Goal: Task Accomplishment & Management: Manage account settings

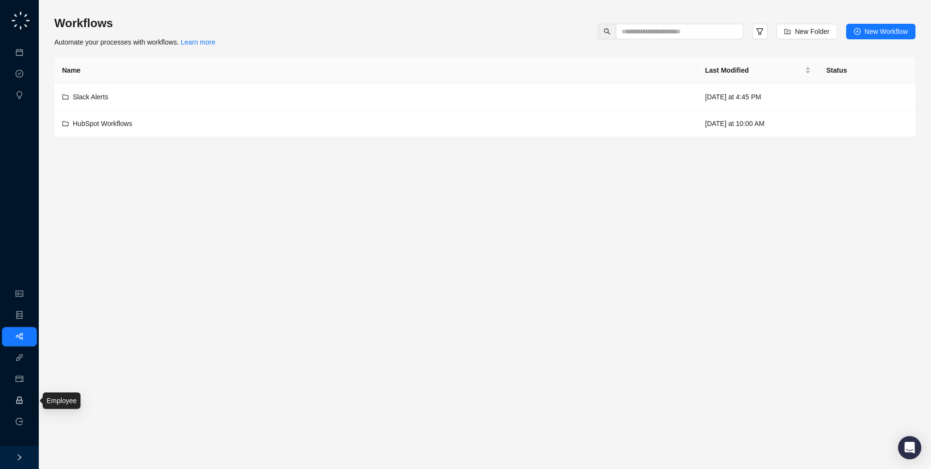
click at [28, 397] on link "Employee" at bounding box center [43, 401] width 30 height 8
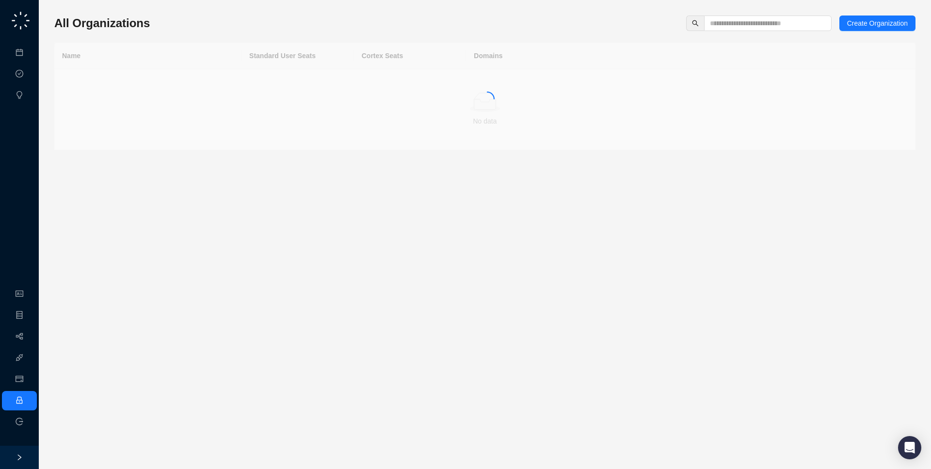
click at [801, 32] on div "All Organizations Create Organization Name Standard User Seats Cortex Seats Dom…" at bounding box center [484, 83] width 861 height 135
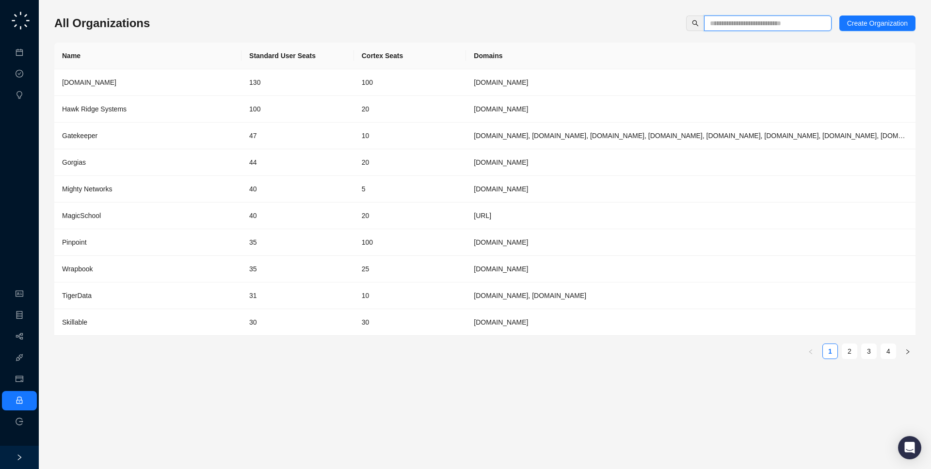
click at [800, 25] on input "text" at bounding box center [764, 23] width 108 height 11
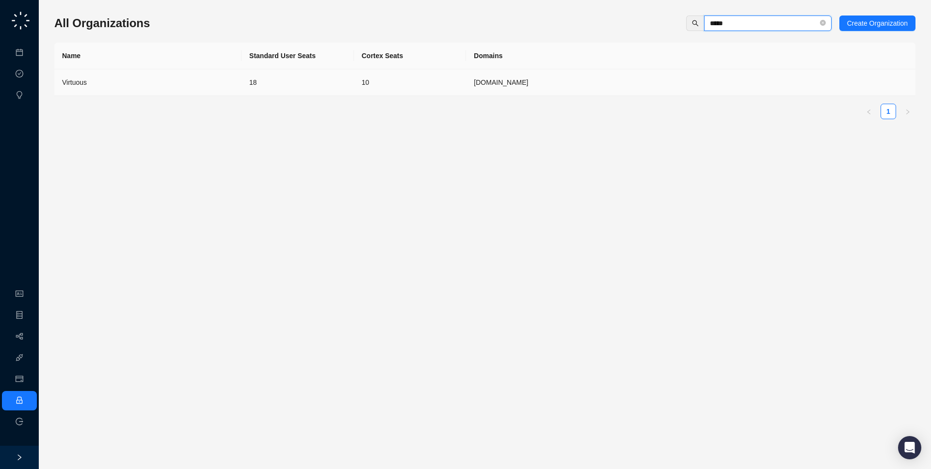
type input "*****"
click at [671, 79] on td "virtuous.org" at bounding box center [690, 82] width 449 height 27
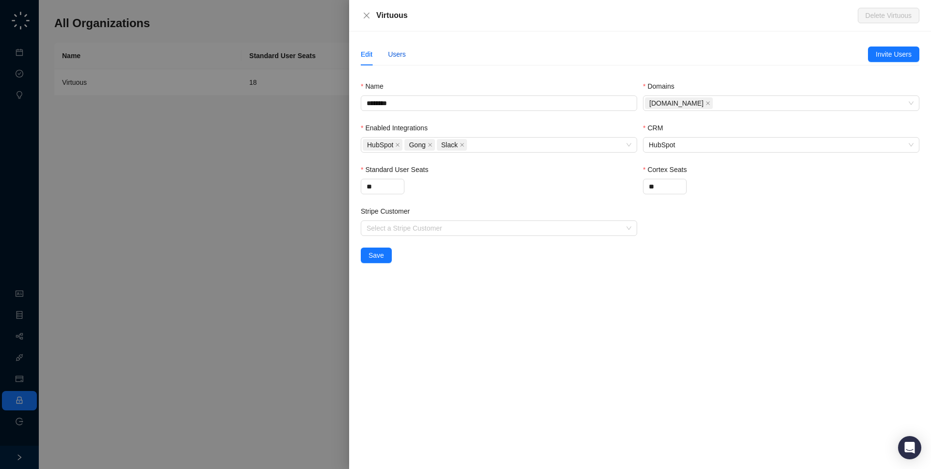
click at [395, 54] on div "Users" at bounding box center [397, 54] width 18 height 11
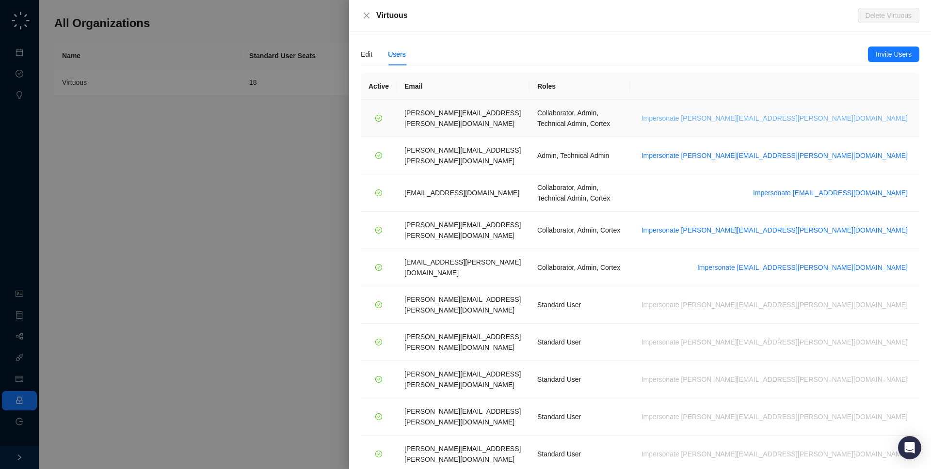
click at [836, 118] on span "Impersonate emily.beck@virtuous.org" at bounding box center [774, 118] width 266 height 11
